Goal: Task Accomplishment & Management: Complete application form

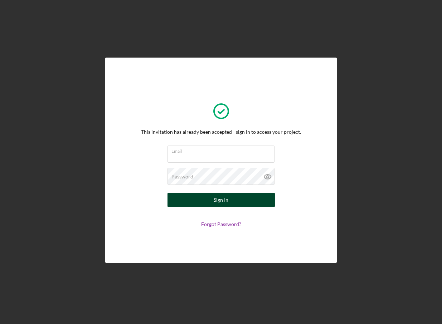
type input "[EMAIL_ADDRESS][DOMAIN_NAME]"
click at [220, 197] on div "Sign In" at bounding box center [221, 200] width 15 height 14
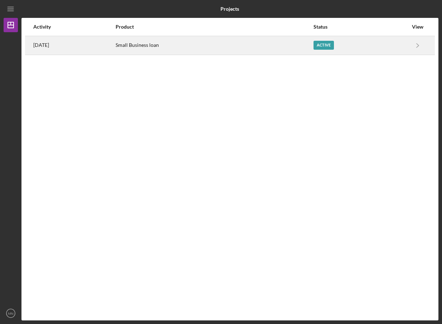
click at [334, 43] on div "Active" at bounding box center [323, 45] width 20 height 9
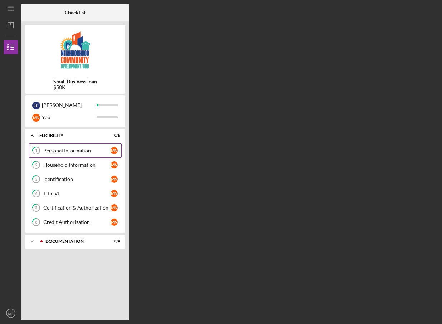
click at [73, 151] on div "Personal Information" at bounding box center [76, 151] width 67 height 6
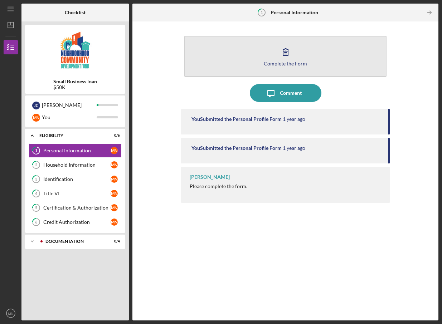
click at [280, 56] on icon "button" at bounding box center [286, 52] width 18 height 18
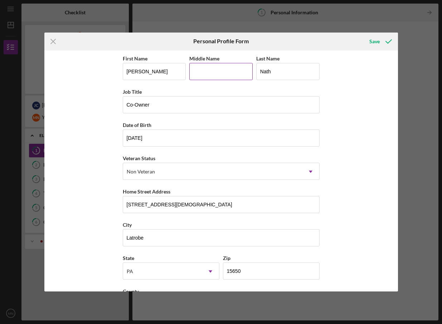
click at [201, 73] on input "Middle Name" at bounding box center [220, 71] width 63 height 17
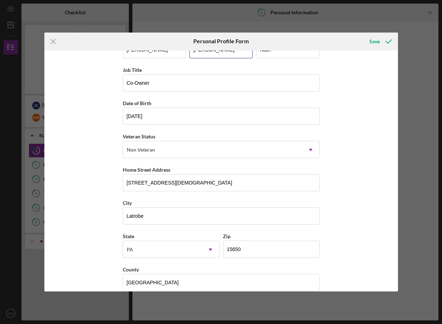
scroll to position [32, 0]
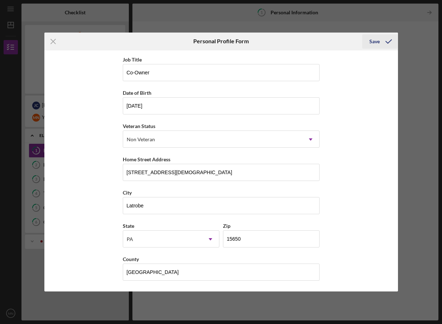
type input "[PERSON_NAME]"
click at [378, 38] on div "Save" at bounding box center [374, 41] width 10 height 14
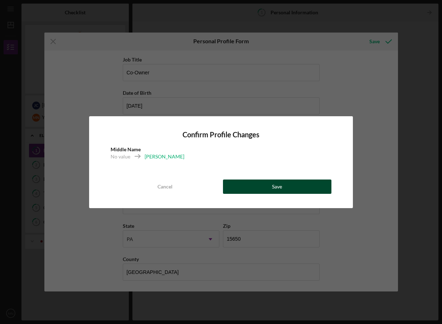
click at [277, 185] on div "Save" at bounding box center [277, 187] width 10 height 14
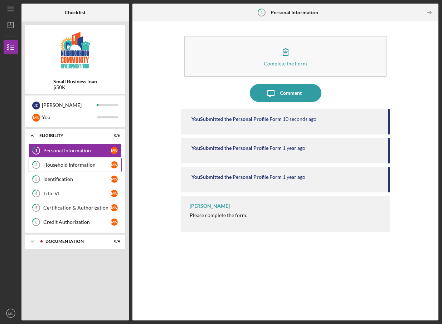
click at [72, 165] on div "Household Information" at bounding box center [76, 165] width 67 height 6
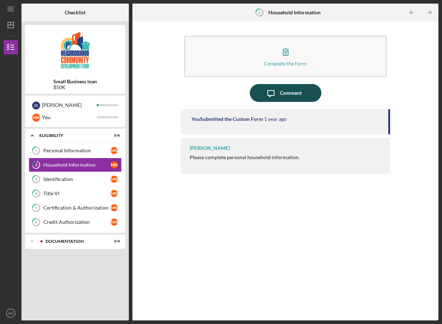
click at [283, 91] on div "Comment" at bounding box center [291, 93] width 22 height 18
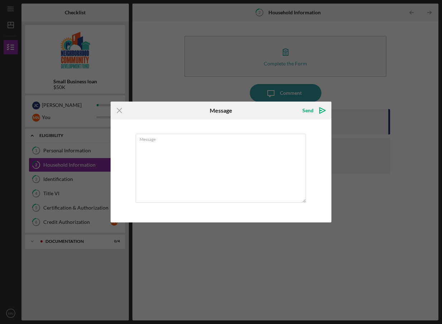
click at [341, 86] on div "Icon/Menu Close Message Send Icon/icon-invite-send Message Cancel Send Icon/ico…" at bounding box center [221, 162] width 442 height 324
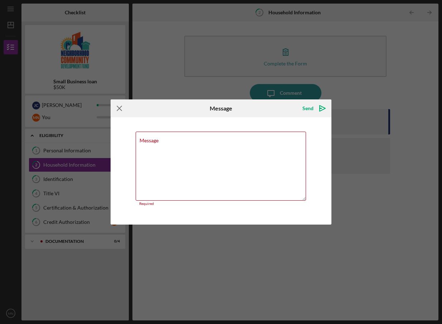
click at [120, 107] on icon "Icon/Menu Close" at bounding box center [120, 108] width 18 height 18
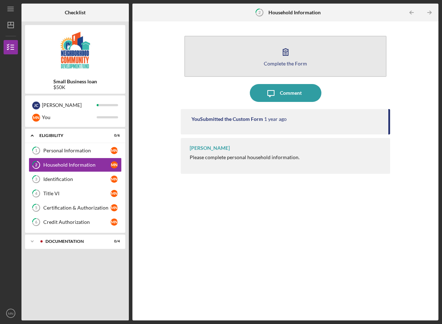
click at [272, 56] on button "Complete the Form Form" at bounding box center [285, 56] width 202 height 41
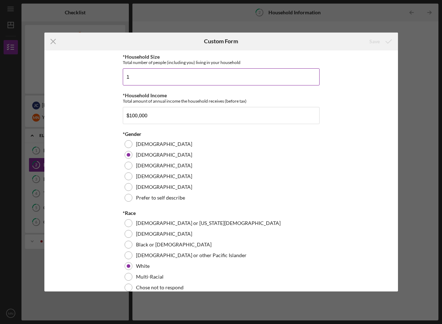
click at [132, 79] on input "1" at bounding box center [221, 76] width 197 height 17
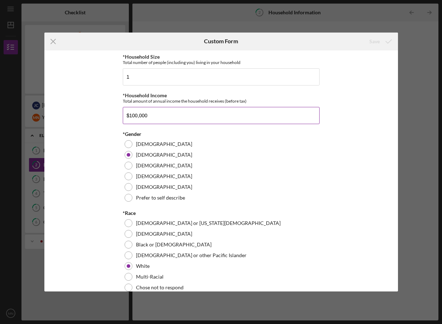
click at [155, 124] on input "$100,000" at bounding box center [221, 115] width 197 height 17
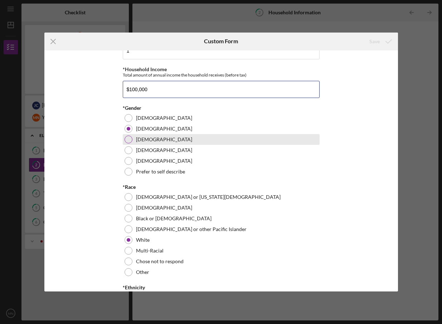
scroll to position [72, 0]
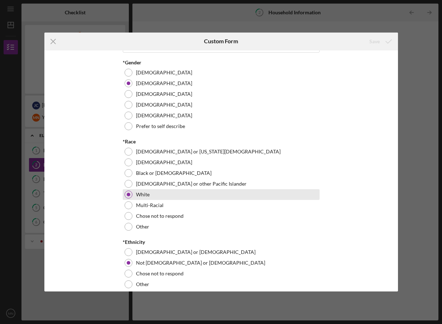
click at [127, 196] on div at bounding box center [129, 195] width 4 height 4
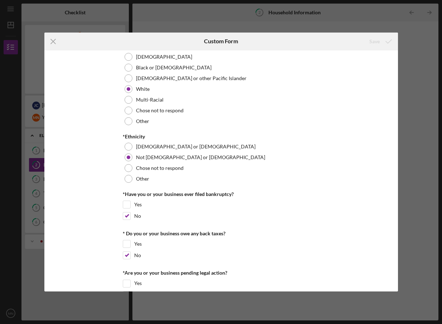
scroll to position [179, 0]
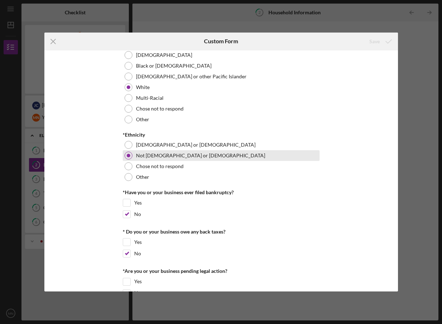
click at [127, 157] on div at bounding box center [129, 156] width 4 height 4
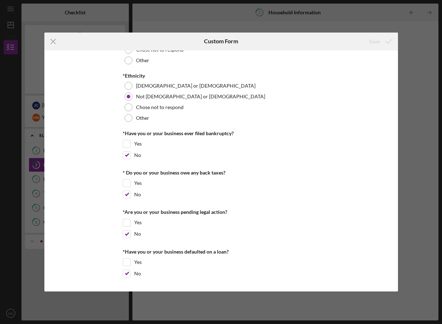
scroll to position [249, 0]
click at [127, 154] on input "No" at bounding box center [126, 155] width 7 height 7
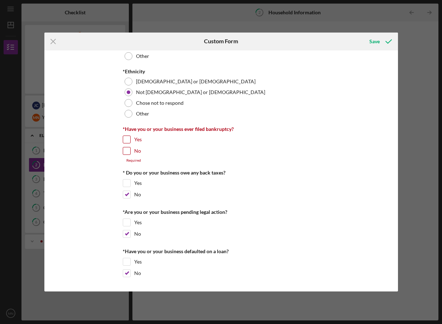
scroll to position [253, 0]
click at [125, 150] on input "No" at bounding box center [126, 150] width 7 height 7
checkbox input "true"
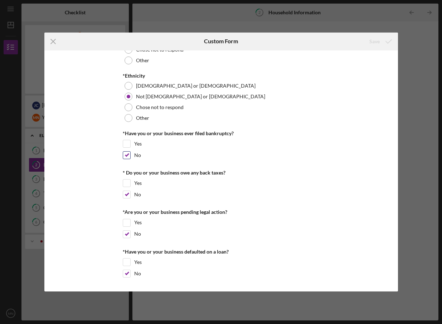
scroll to position [249, 0]
click at [281, 126] on div "*Household Size Total number of people (including you) living in your household…" at bounding box center [221, 52] width 197 height 472
click at [50, 42] on icon "Icon/Menu Close" at bounding box center [53, 42] width 18 height 18
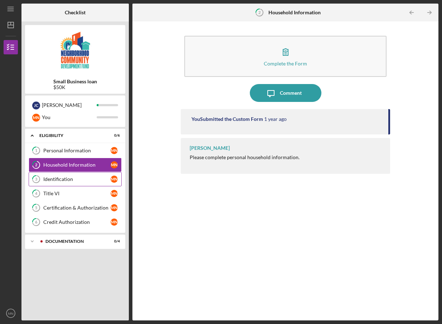
click at [59, 176] on link "3 Identification M N" at bounding box center [75, 179] width 93 height 14
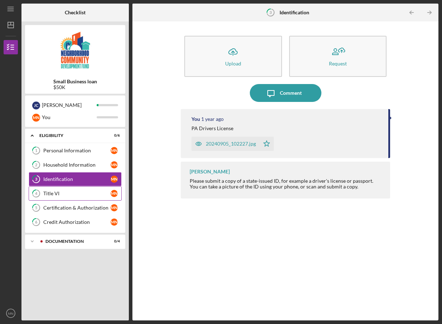
click at [53, 193] on div "Title VI" at bounding box center [76, 194] width 67 height 6
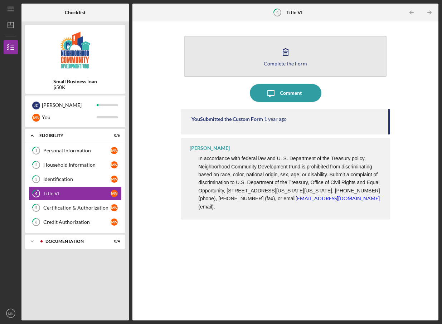
click at [282, 61] on div "Complete the Form" at bounding box center [285, 63] width 43 height 5
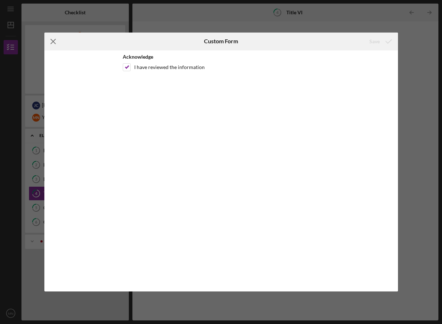
click at [54, 39] on icon "Icon/Menu Close" at bounding box center [53, 42] width 18 height 18
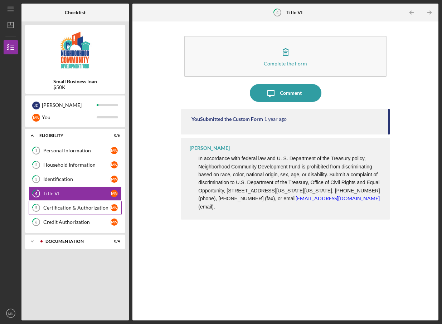
click at [67, 204] on link "5 Certification & Authorization M N" at bounding box center [75, 208] width 93 height 14
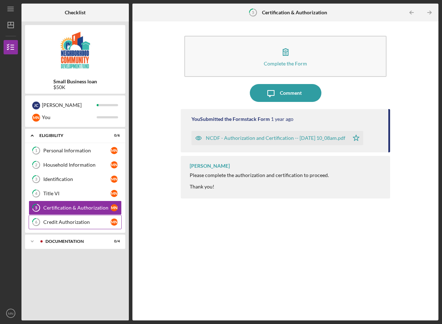
click at [62, 221] on div "Credit Authorization" at bounding box center [76, 222] width 67 height 6
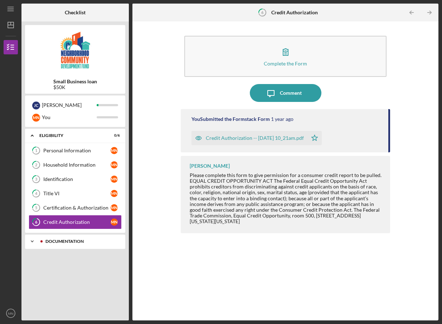
click at [58, 240] on div "Documentation" at bounding box center [80, 241] width 71 height 4
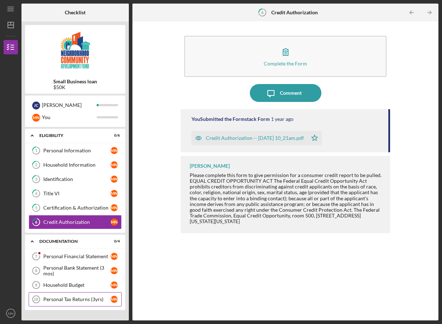
click at [62, 298] on div "Personal Tax Returns (3yrs)" at bounding box center [76, 300] width 67 height 6
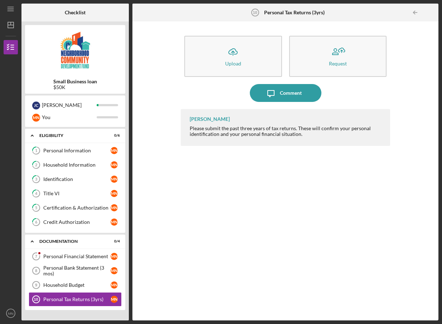
click at [356, 93] on div "Icon/Message Comment" at bounding box center [285, 93] width 209 height 18
click at [66, 257] on div "Personal Financial Statement" at bounding box center [76, 257] width 67 height 6
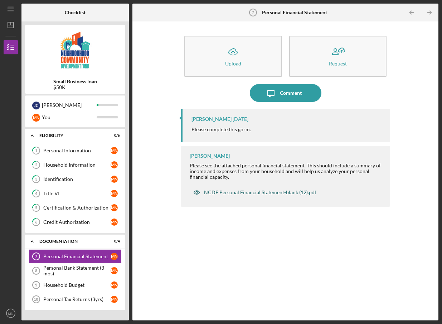
click at [242, 193] on div "NCDF Personal Financial Statement-blank (12).pdf" at bounding box center [260, 193] width 112 height 6
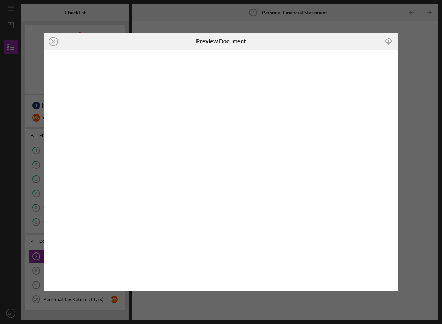
click at [389, 43] on line "button" at bounding box center [389, 42] width 0 height 4
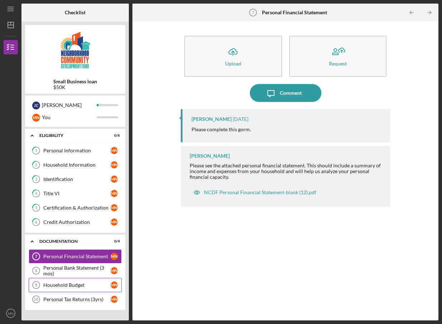
click at [59, 286] on div "Household Budget" at bounding box center [76, 285] width 67 height 6
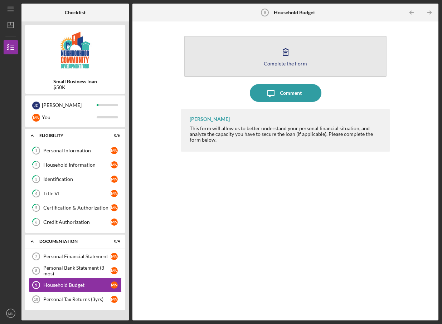
click at [302, 61] on div "Complete the Form" at bounding box center [285, 63] width 43 height 5
